Goal: Task Accomplishment & Management: Manage account settings

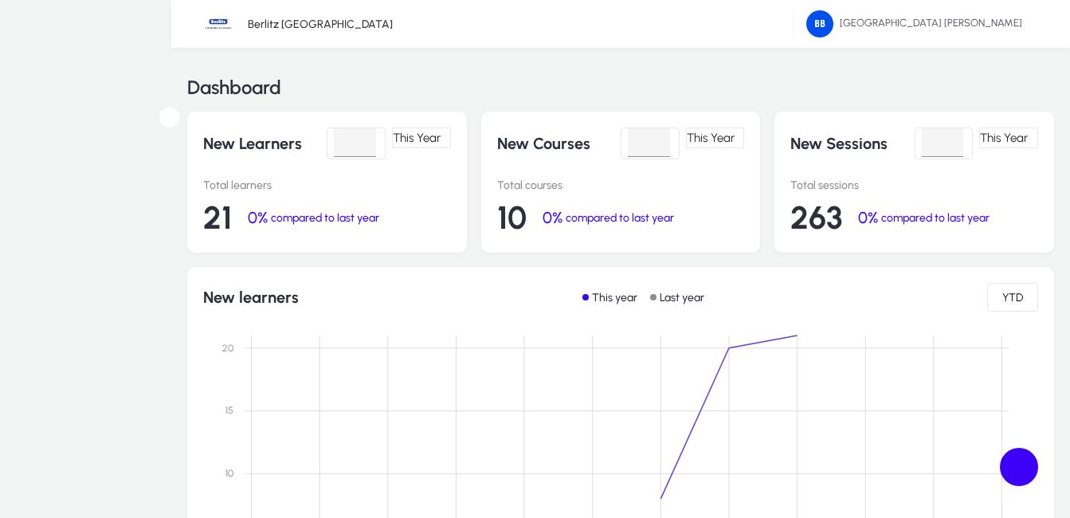
click at [0, 0] on span "Operations" at bounding box center [0, 0] width 0 height 0
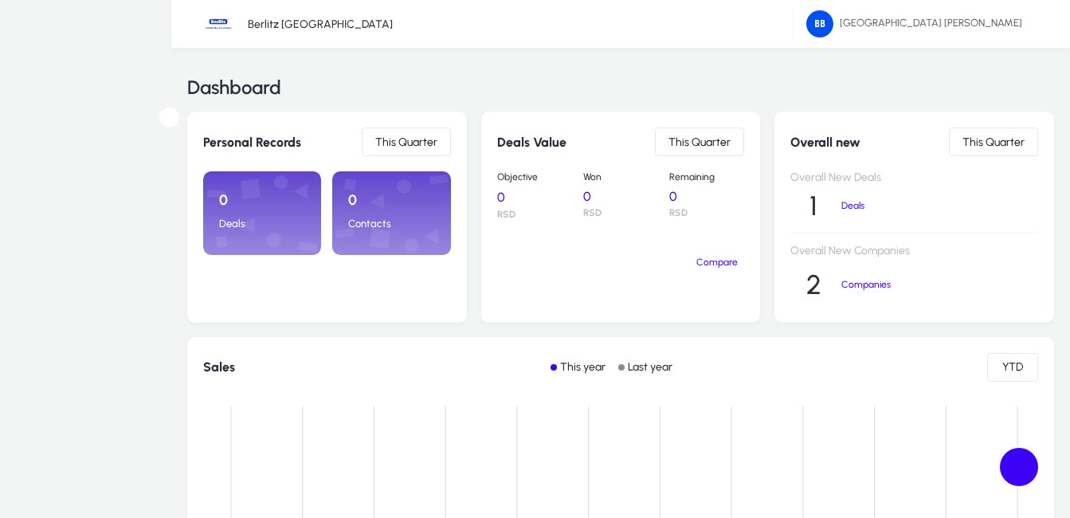
click at [0, 0] on icon at bounding box center [0, 0] width 0 height 0
drag, startPoint x: 66, startPoint y: 285, endPoint x: 157, endPoint y: 284, distance: 90.8
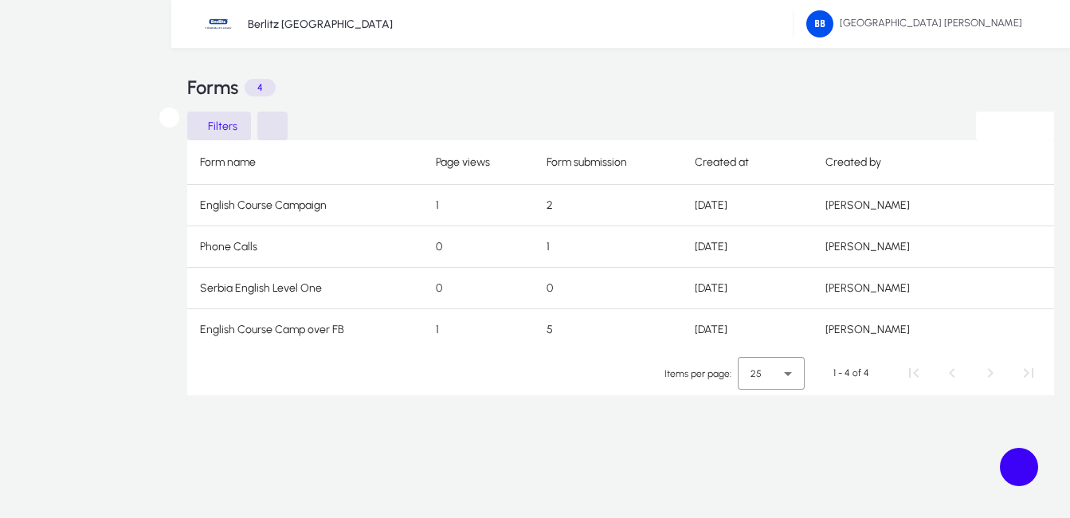
click at [0, 0] on span "Forms" at bounding box center [0, 0] width 0 height 0
click at [0, 0] on span "Lists" at bounding box center [0, 0] width 0 height 0
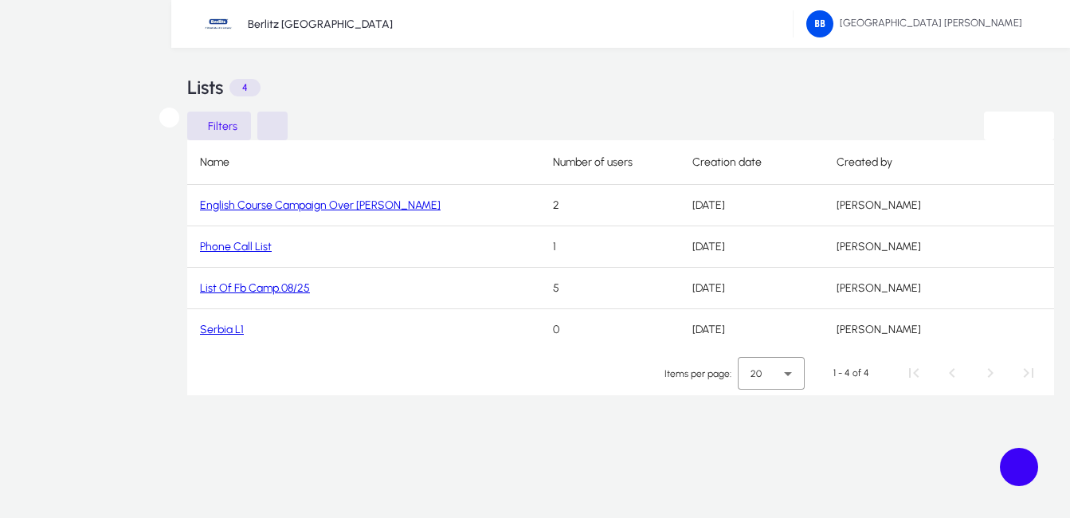
click at [0, 0] on span "Marketing" at bounding box center [0, 0] width 0 height 0
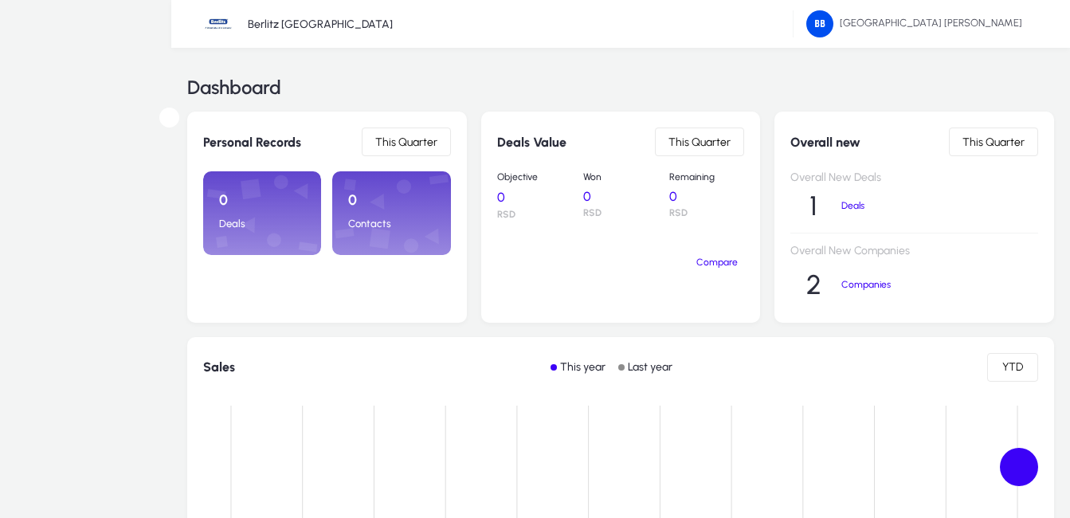
click at [0, 0] on span "Contacts" at bounding box center [0, 0] width 0 height 0
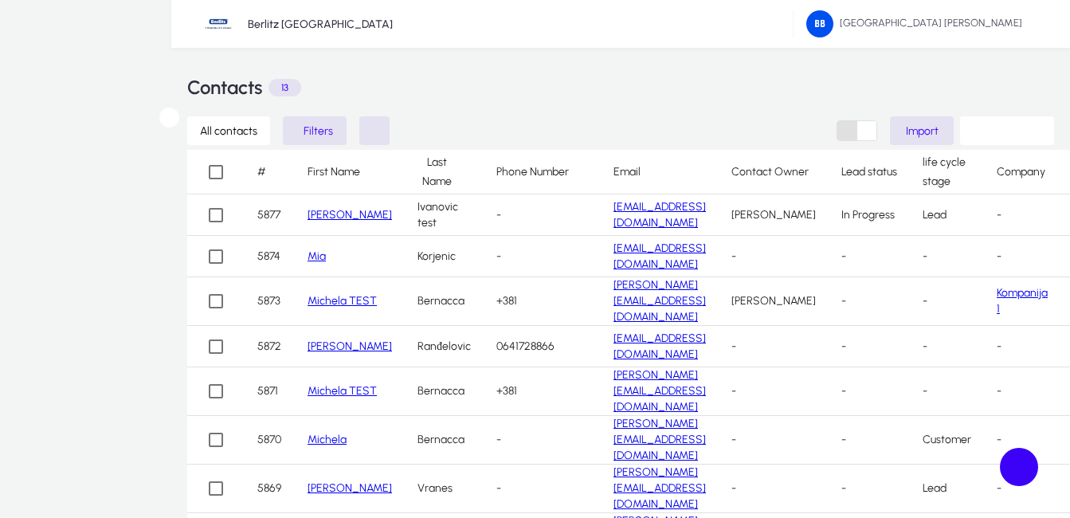
click at [0, 0] on div "Sales" at bounding box center [0, 0] width 0 height 0
drag, startPoint x: 75, startPoint y: 282, endPoint x: 88, endPoint y: 268, distance: 19.7
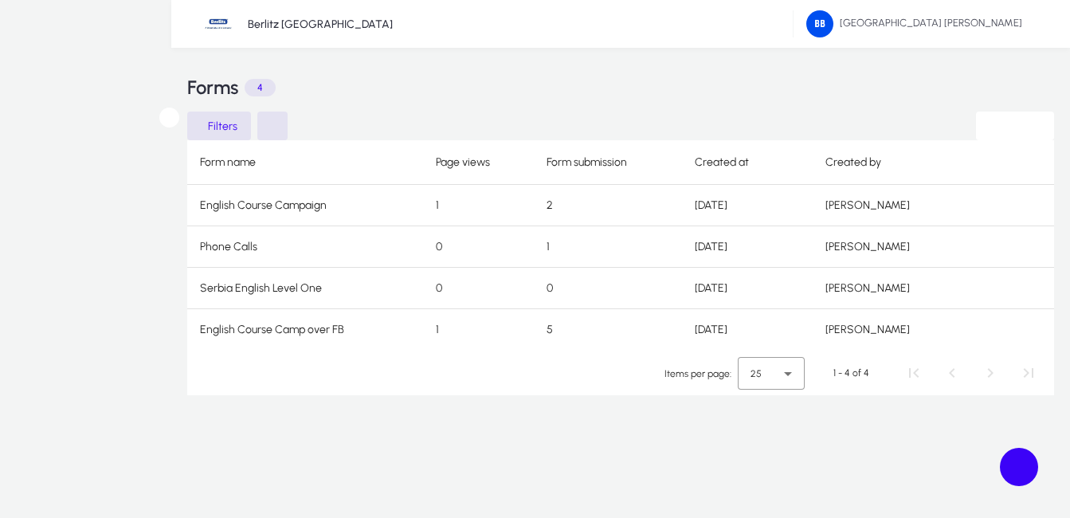
drag, startPoint x: 53, startPoint y: 170, endPoint x: 61, endPoint y: 163, distance: 10.7
click at [0, 0] on span "Lists" at bounding box center [0, 0] width 0 height 0
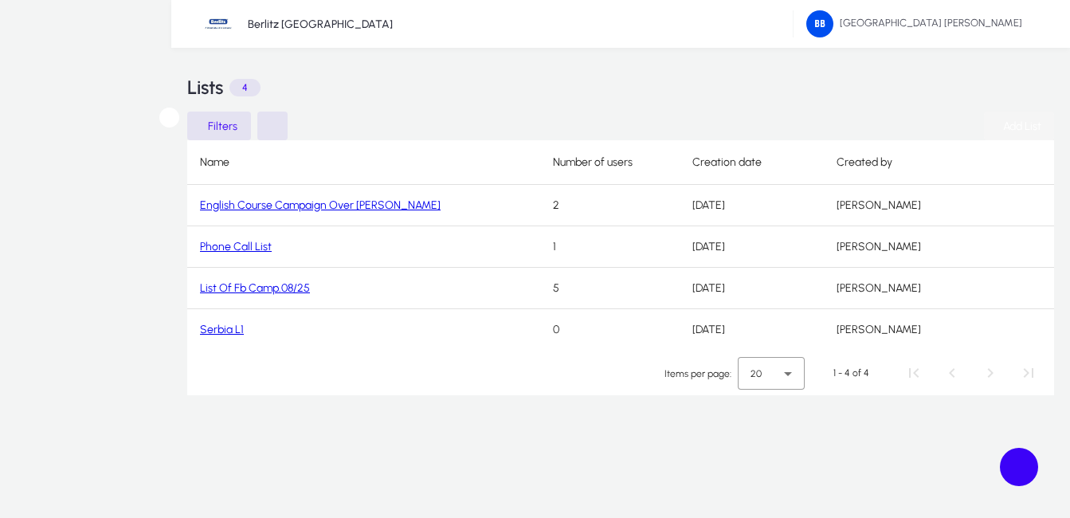
click at [1010, 127] on span "Add List" at bounding box center [1022, 127] width 38 height 14
click at [222, 327] on link "Serbia L1" at bounding box center [222, 330] width 44 height 14
drag, startPoint x: 222, startPoint y: 330, endPoint x: 598, endPoint y: 259, distance: 382.7
click at [224, 328] on link "Serbia L1" at bounding box center [222, 330] width 44 height 14
